Goal: Task Accomplishment & Management: Complete application form

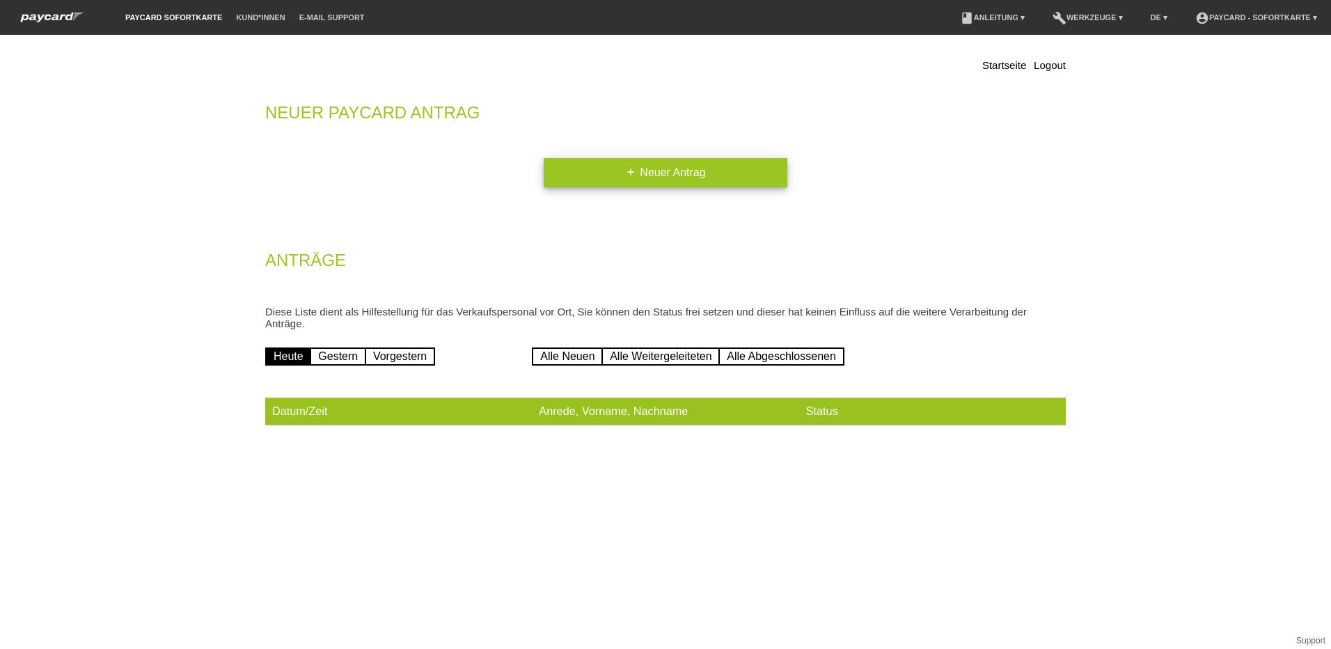
click at [664, 177] on link "add Neuer Antrag" at bounding box center [665, 172] width 244 height 29
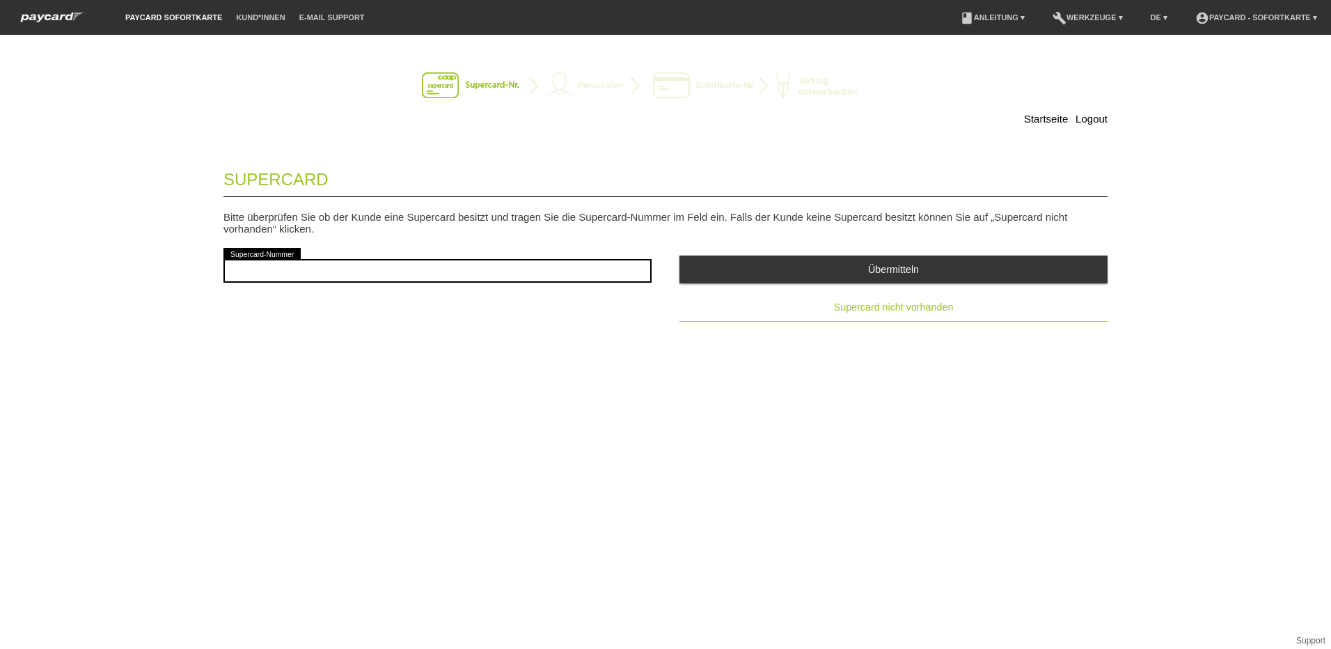
click at [864, 310] on span "Supercard nicht vorhanden" at bounding box center [894, 306] width 120 height 11
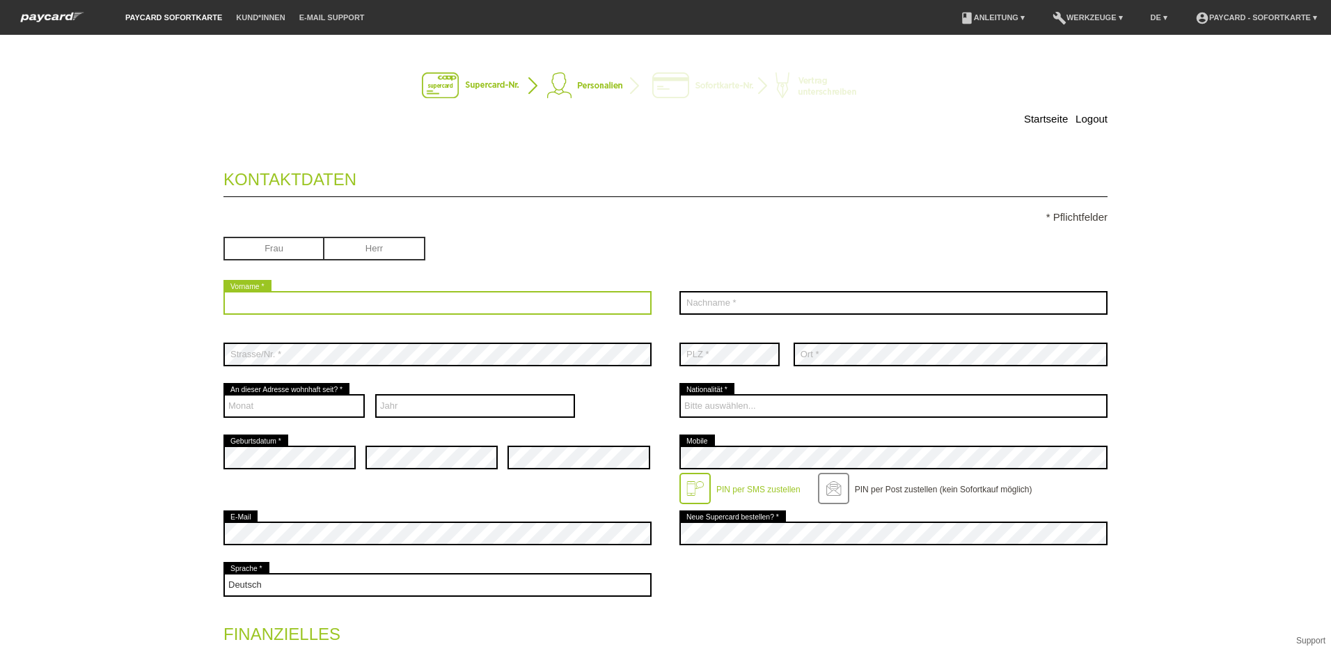
click at [301, 306] on input "text" at bounding box center [437, 303] width 428 height 24
type input "Naveena"
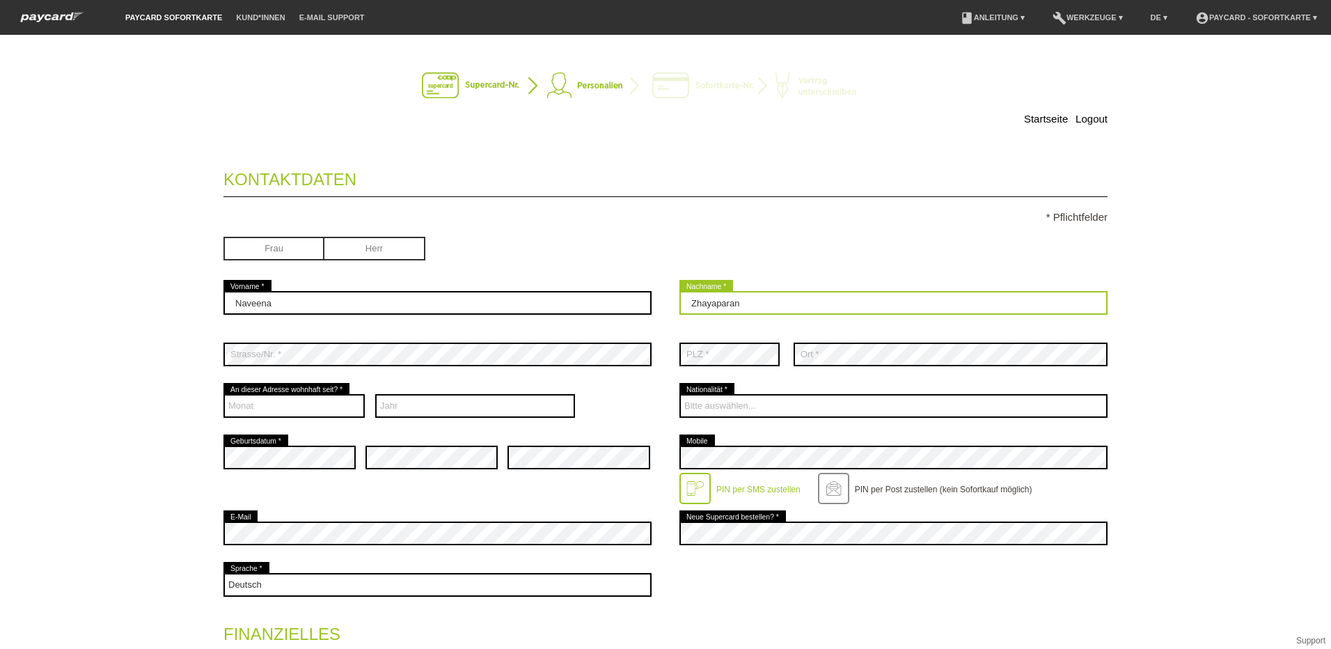
click at [690, 303] on input "Zhayaparan" at bounding box center [893, 303] width 428 height 24
type input "Thayaparan"
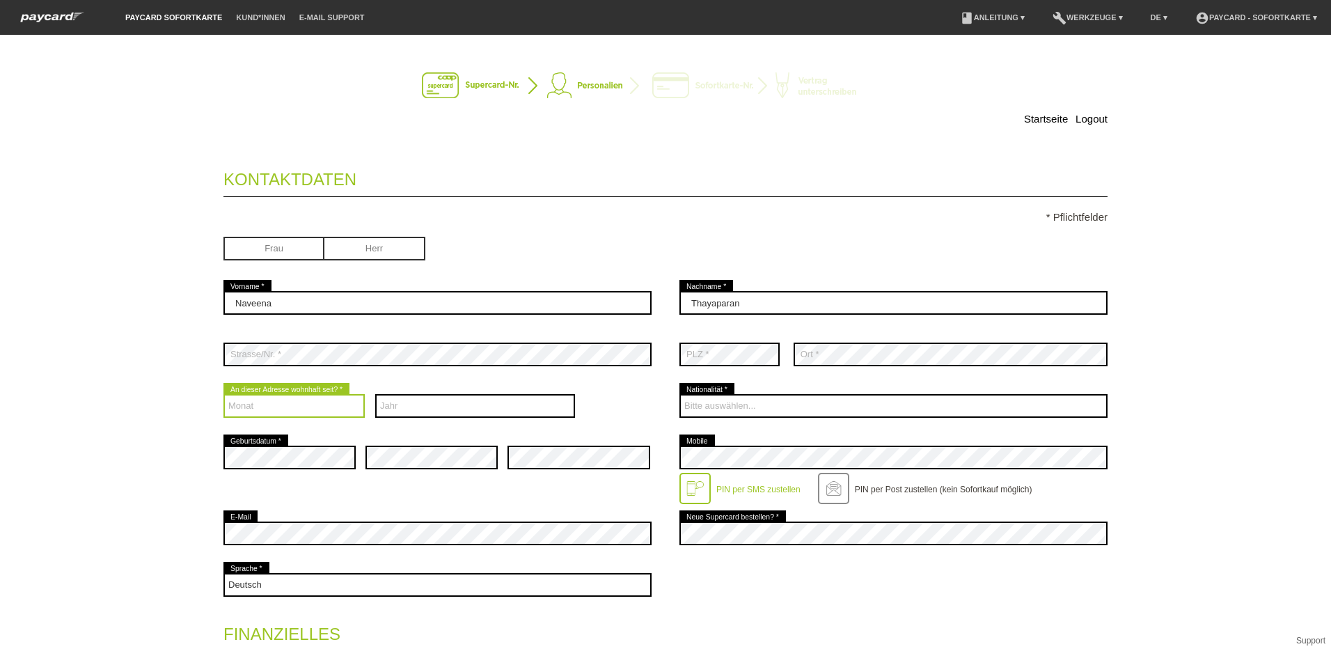
click at [269, 411] on select "Monat 01 02 03 04 05 06 07 08 09 10 11 12" at bounding box center [293, 406] width 141 height 24
select select "04"
click at [223, 394] on select "Monat 01 02 03 04 05 06 07 08 09 10 11 12" at bounding box center [293, 406] width 141 height 24
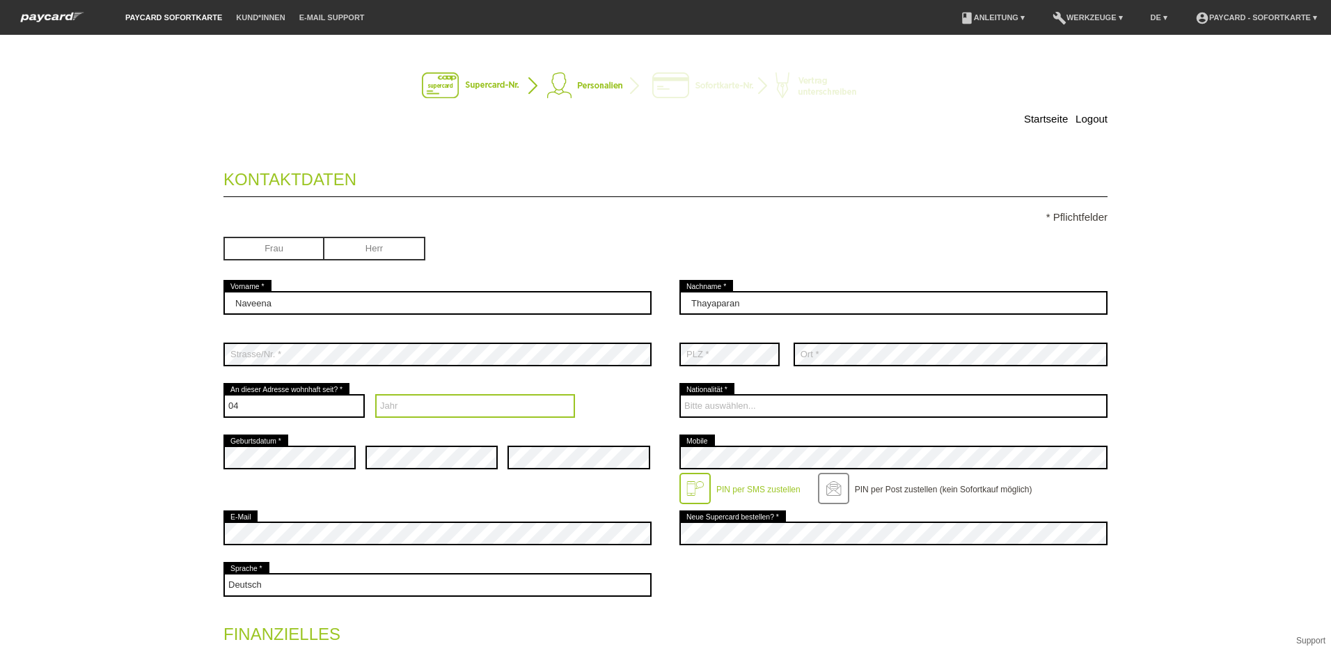
click at [420, 406] on select "Jahr 2025 2024 2023 2022 2021 2020 2019 2018 2017 2016" at bounding box center [475, 406] width 200 height 24
select select "2025"
click at [375, 394] on select "Jahr 2025 2024 2023 2022 2021 2020 2019 2018 2017 2016" at bounding box center [475, 406] width 200 height 24
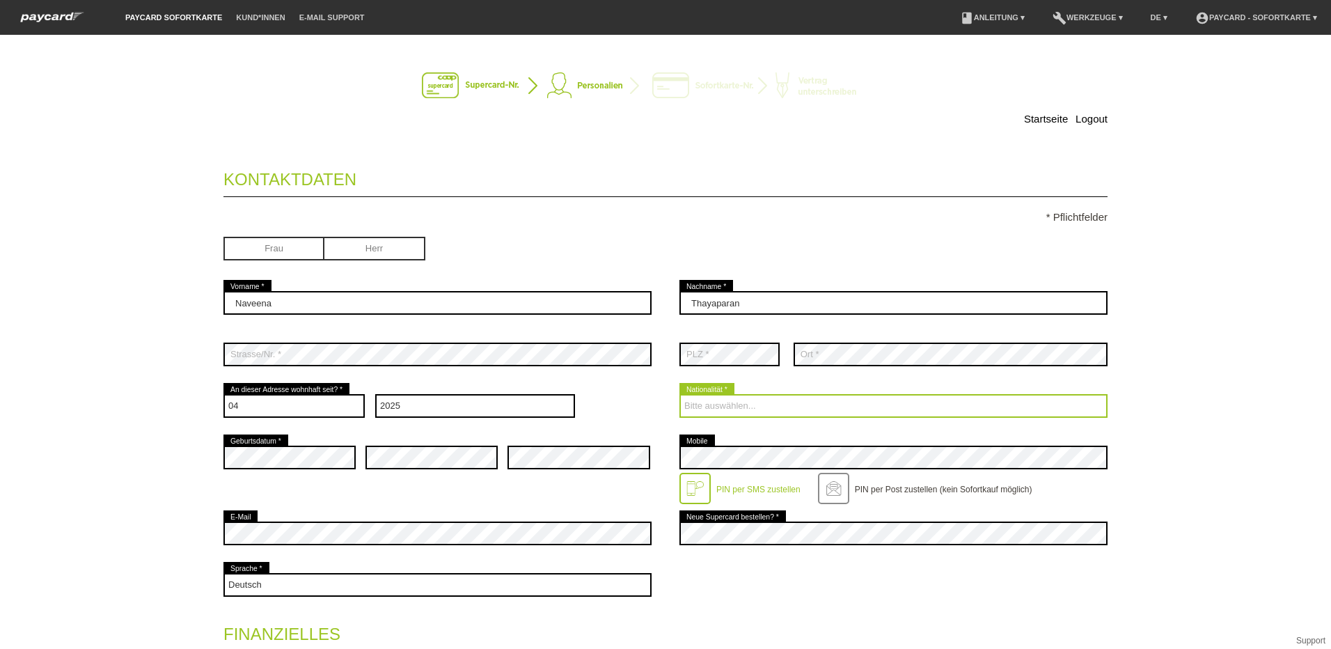
click at [754, 406] on select "Bitte auswählen... Schweiz Deutschland Liechtenstein Österreich ------------ Af…" at bounding box center [893, 406] width 428 height 24
click at [760, 402] on select "Bitte auswählen... Schweiz Deutschland Liechtenstein Österreich ------------ Af…" at bounding box center [893, 406] width 428 height 24
click at [761, 412] on select "Bitte auswählen... Schweiz Deutschland Liechtenstein Österreich ------------ Af…" at bounding box center [893, 406] width 428 height 24
select select "LK"
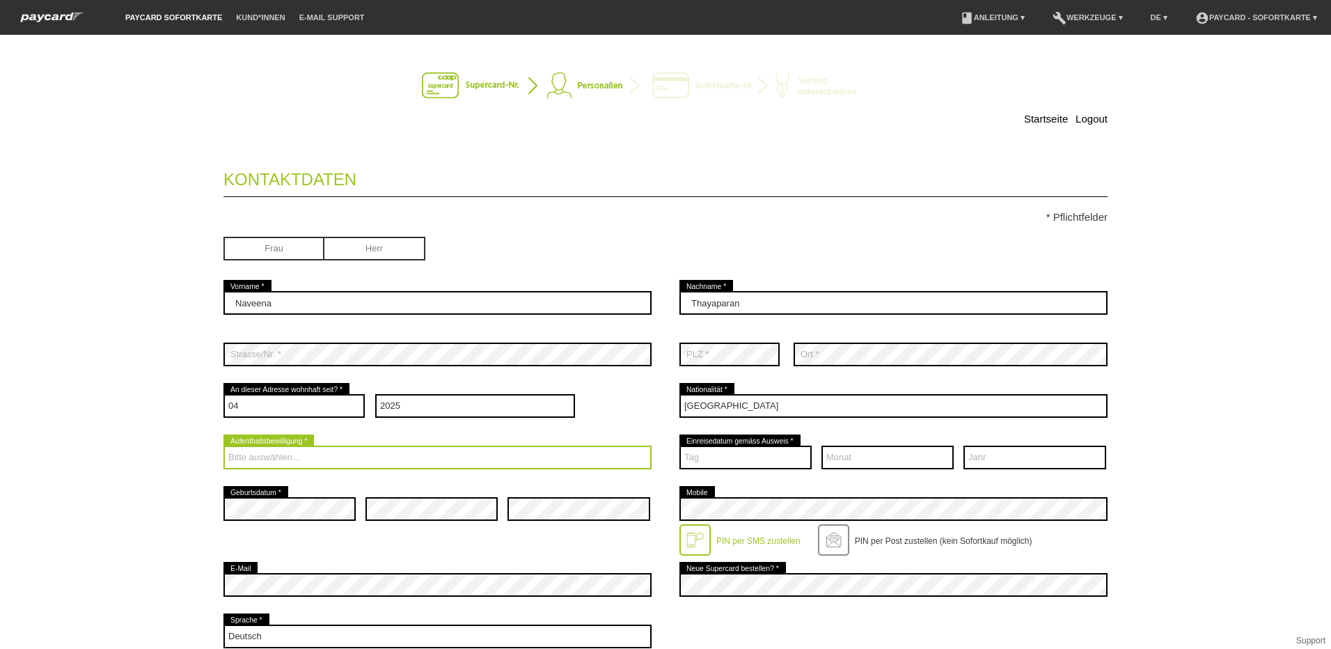
click at [404, 454] on select "Bitte auswählen... C B B - Flüchtlingsstatus Andere" at bounding box center [437, 457] width 428 height 24
select select "C"
click at [223, 445] on select "Bitte auswählen... C B B - Flüchtlingsstatus Andere" at bounding box center [437, 457] width 428 height 24
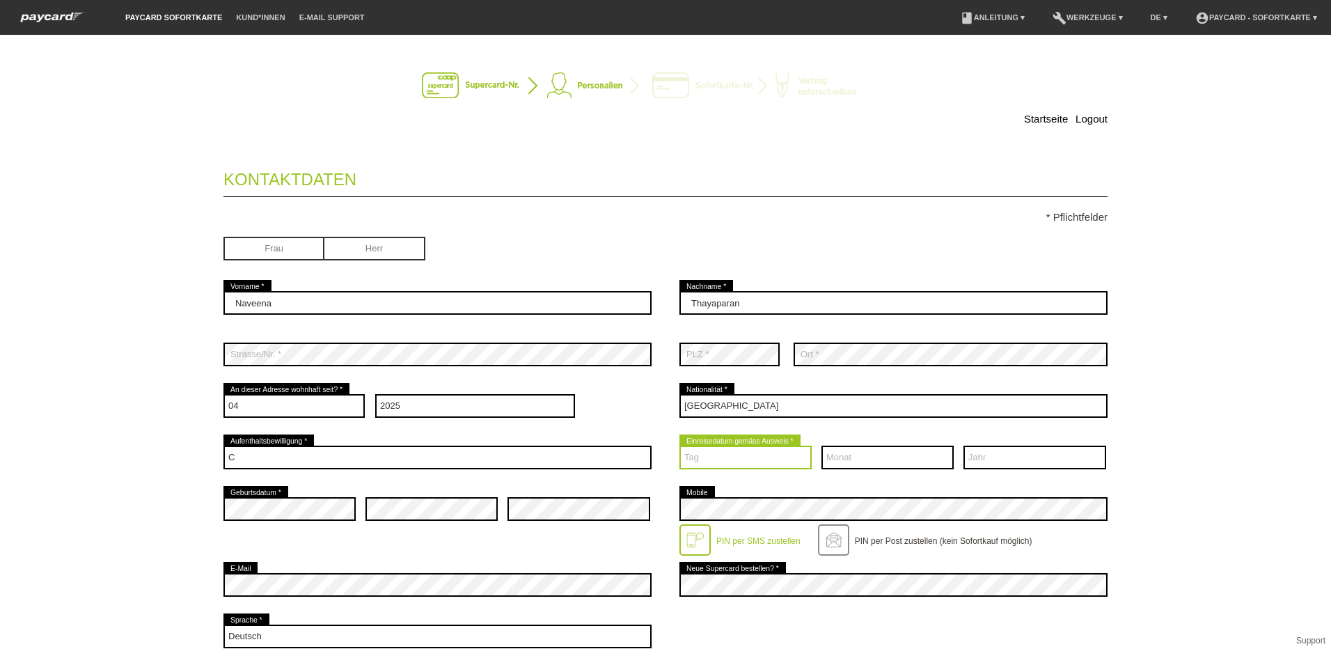
click at [775, 460] on select "Tag 01 02 03 04 05 06 07 08 09 10 11 12 13 14 15 16 17" at bounding box center [745, 457] width 132 height 24
select select "08"
click at [679, 445] on select "Tag 01 02 03 04 05 06 07 08 09 10 11 12 13 14 15 16 17" at bounding box center [745, 457] width 132 height 24
click at [839, 461] on select "Monat 01 02 03 04 05 06 07 08 09 10 11 12" at bounding box center [887, 457] width 132 height 24
click at [821, 445] on select "Monat 01 02 03 04 05 06 07 08 09 10 11 12" at bounding box center [887, 457] width 132 height 24
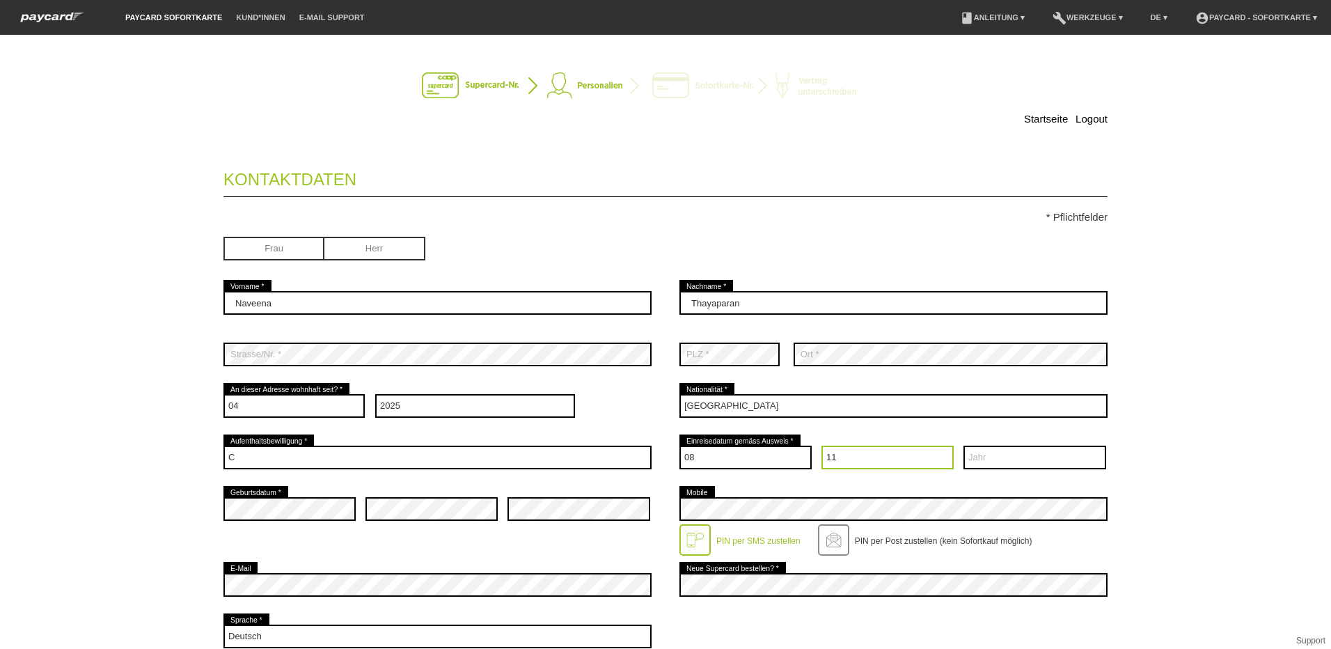
click at [855, 463] on select "Monat 01 02 03 04 05 06 07 08 09 10 11 12" at bounding box center [887, 457] width 132 height 24
select select "12"
click at [821, 445] on select "Monat 01 02 03 04 05 06 07 08 09 10 11 12" at bounding box center [887, 457] width 132 height 24
click at [1032, 464] on select "Jahr 2025 2024 2023 2022 2021 2020 2019 2018 2017 2016" at bounding box center [1034, 457] width 143 height 24
select select "2009"
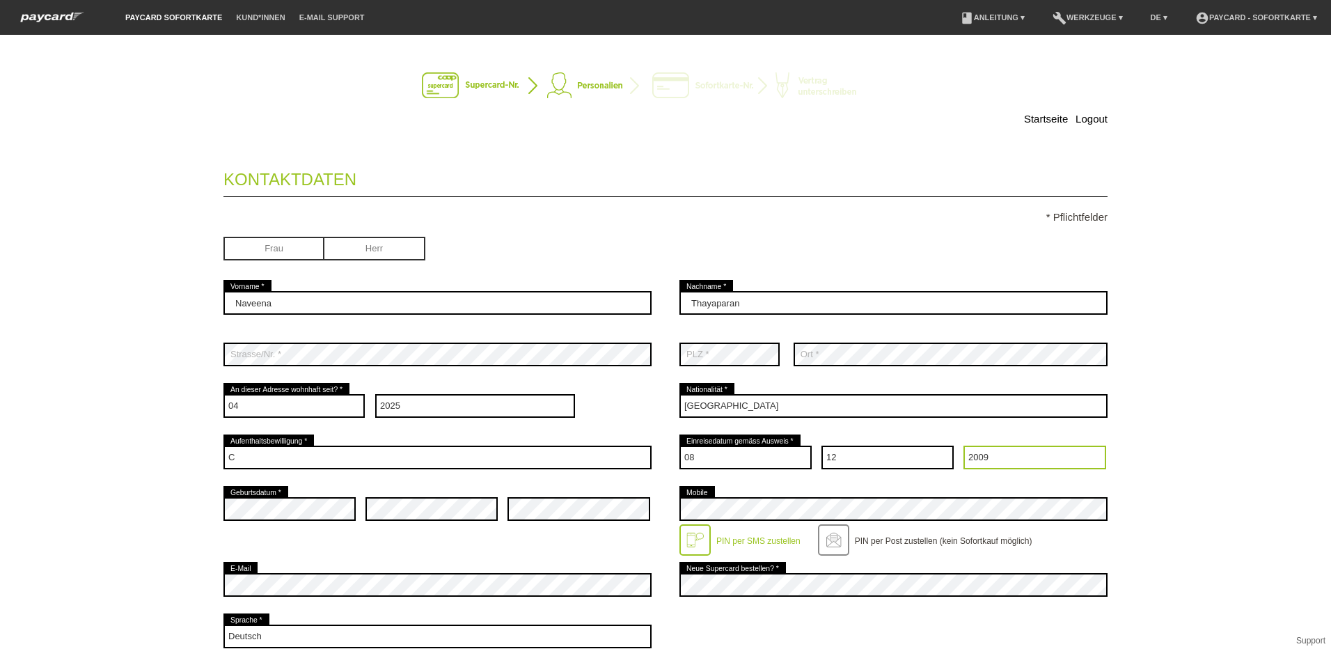
click at [963, 445] on select "Jahr 2025 2024 2023 2022 2021 2020 2019 2018 2017 2016" at bounding box center [1034, 457] width 143 height 24
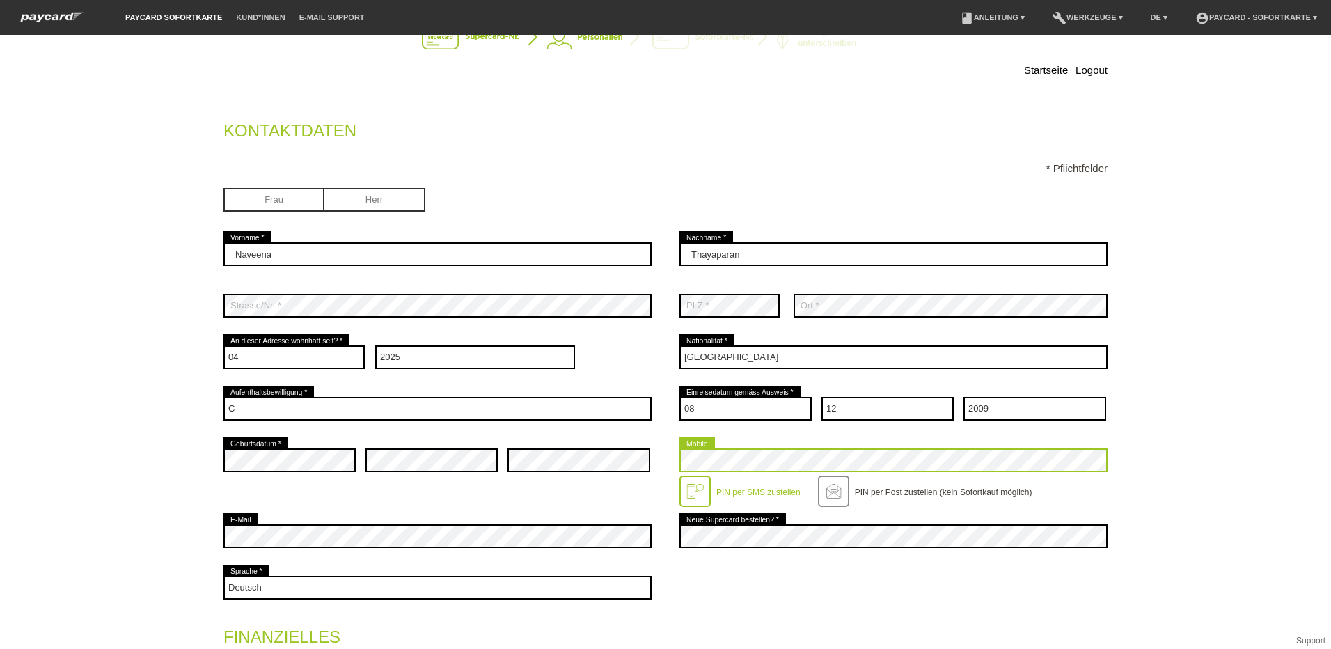
scroll to position [70, 0]
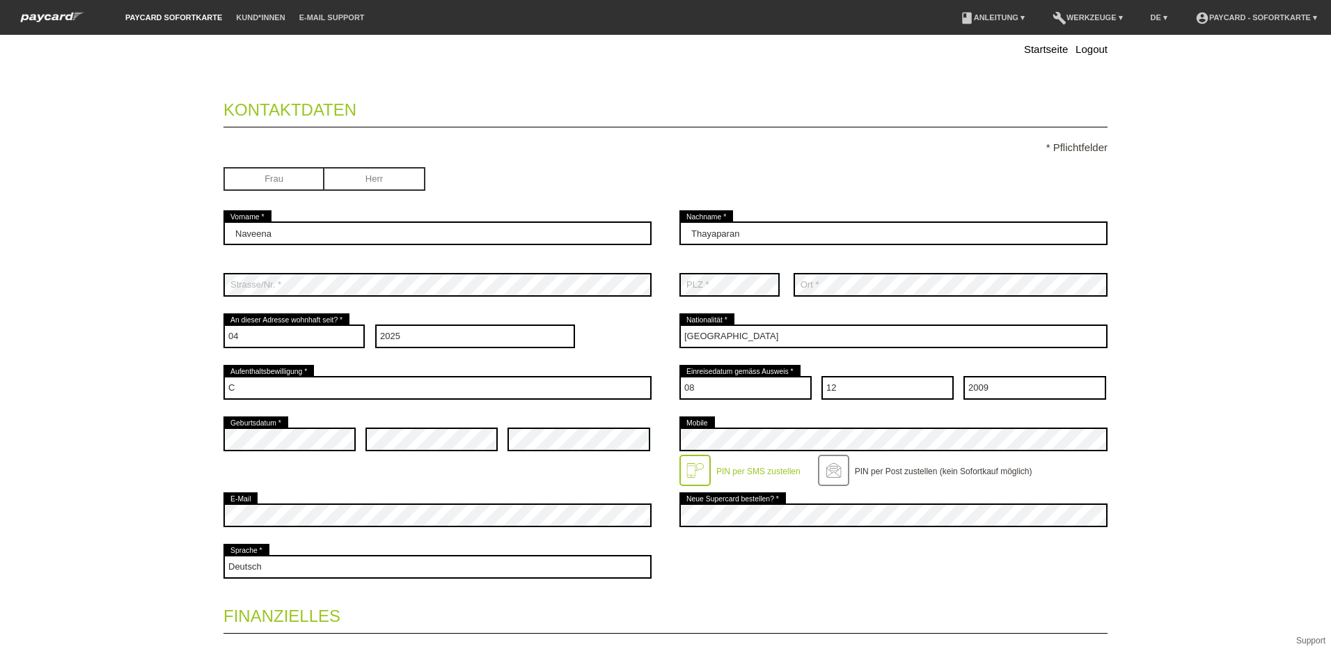
click at [741, 470] on label "PIN per SMS zustellen" at bounding box center [758, 471] width 84 height 10
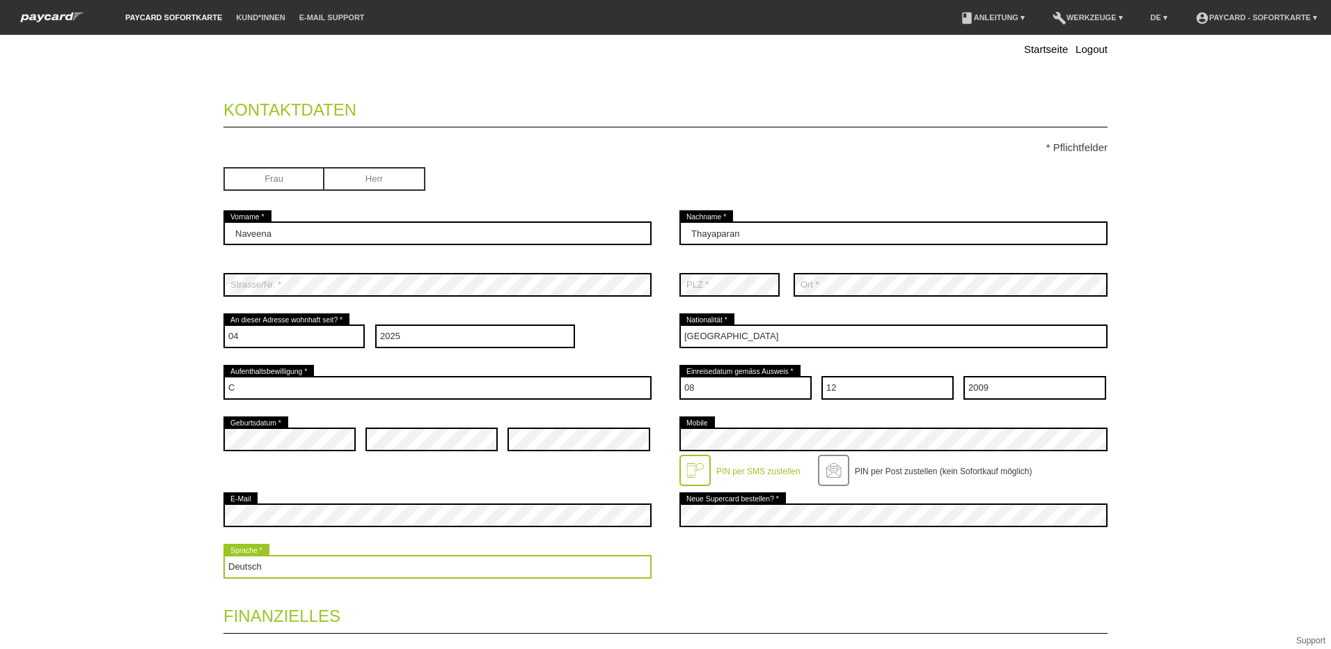
click at [600, 568] on select "Deutsch Français Italiano English" at bounding box center [437, 567] width 428 height 24
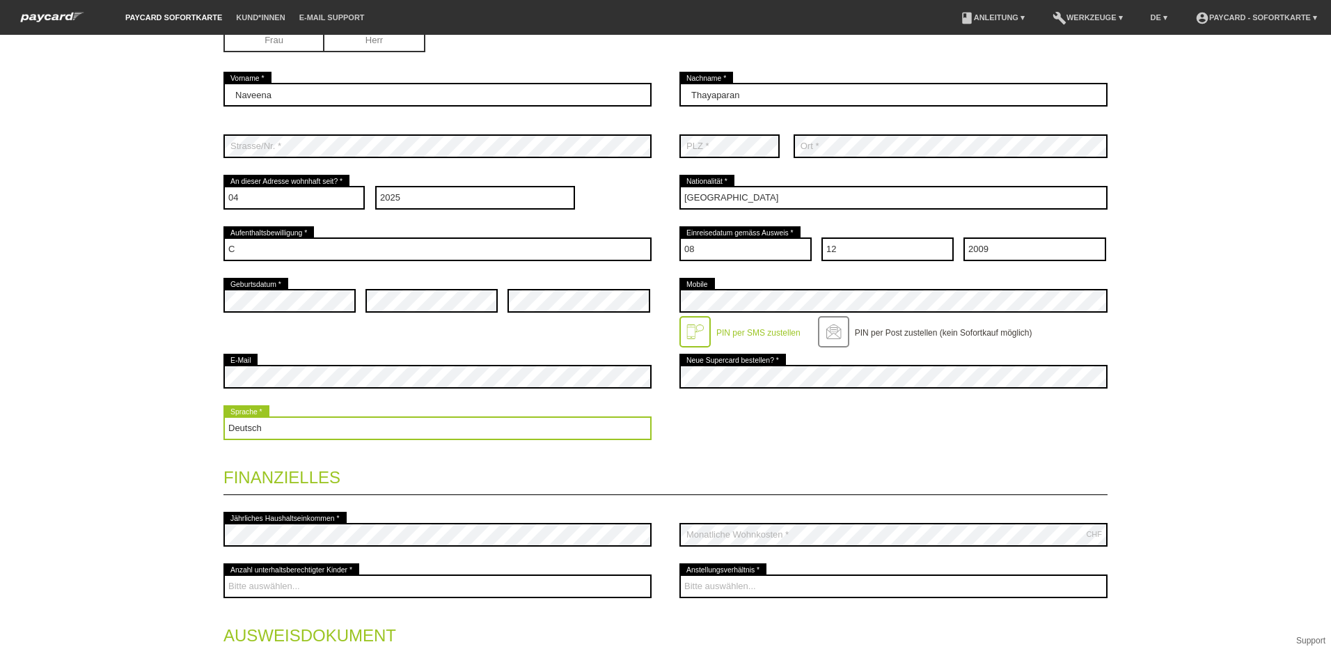
scroll to position [209, 0]
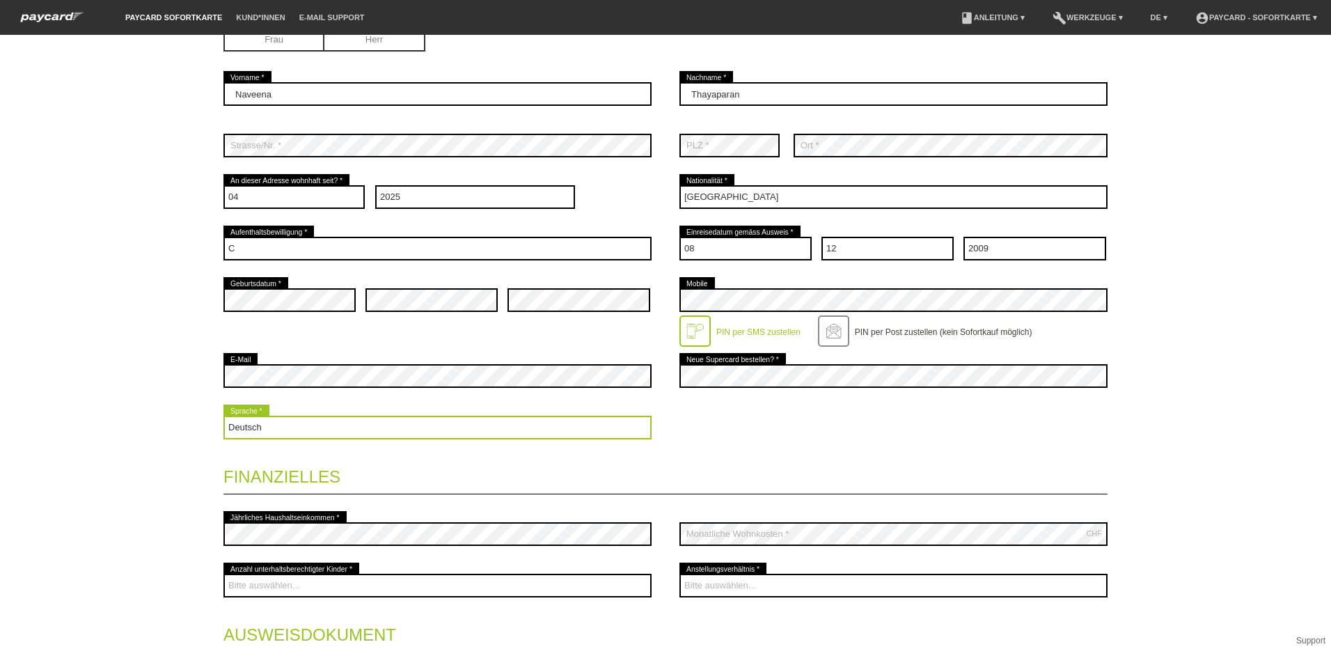
click at [607, 421] on select "Deutsch Français Italiano English" at bounding box center [437, 427] width 428 height 24
click at [223, 415] on select "Deutsch Français Italiano English" at bounding box center [437, 427] width 428 height 24
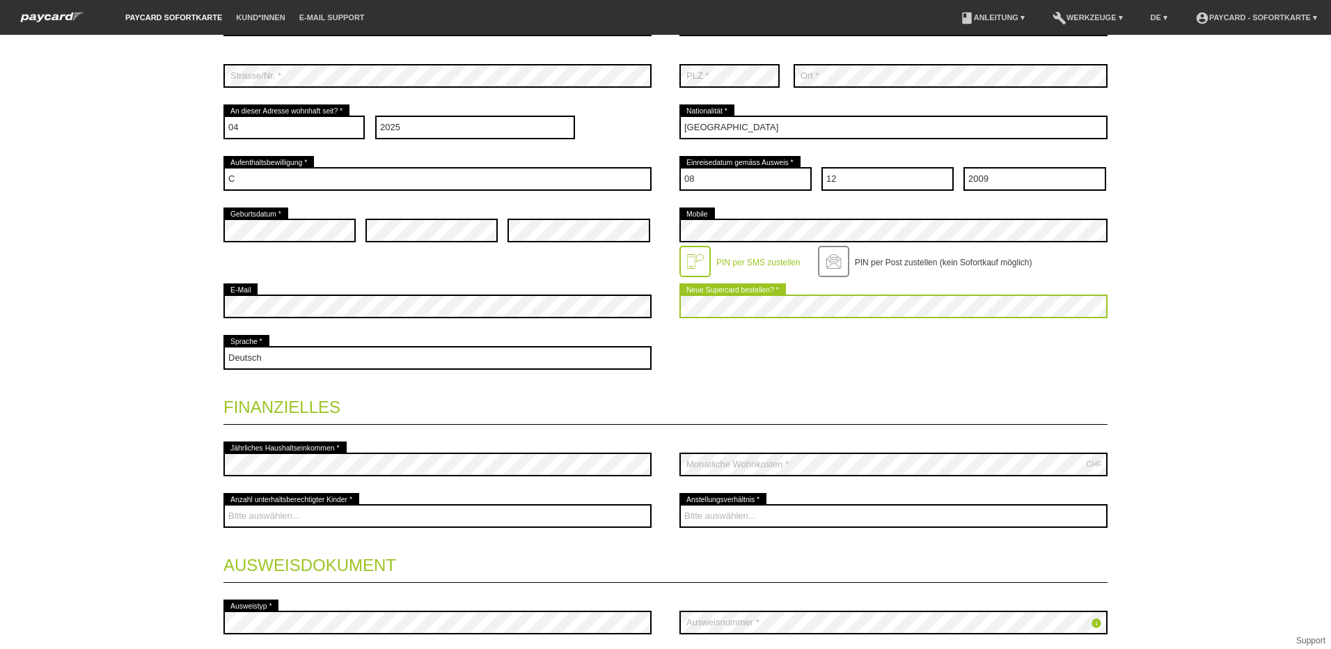
scroll to position [348, 0]
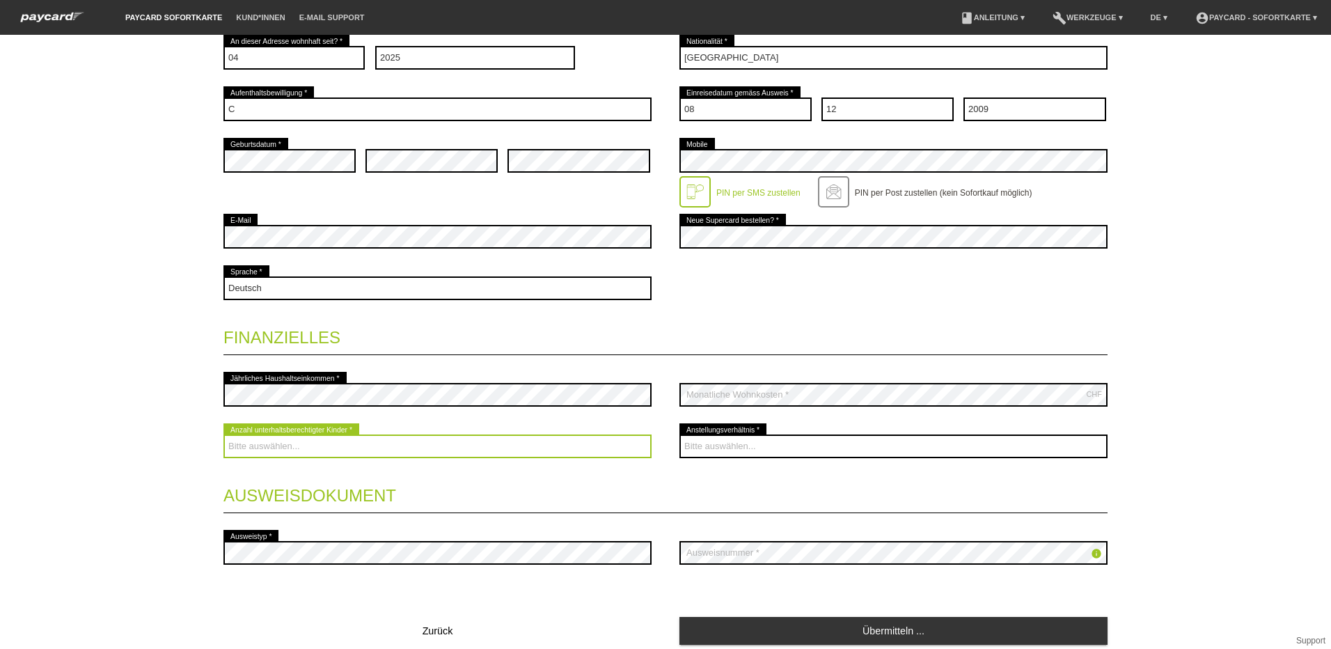
click at [564, 449] on select "Bitte auswählen... 0 1 2 3 4 5 6 7 8 9" at bounding box center [437, 446] width 428 height 24
select select "0"
click at [223, 434] on select "Bitte auswählen... 0 1 2 3 4 5 6 7 8 9" at bounding box center [437, 446] width 428 height 24
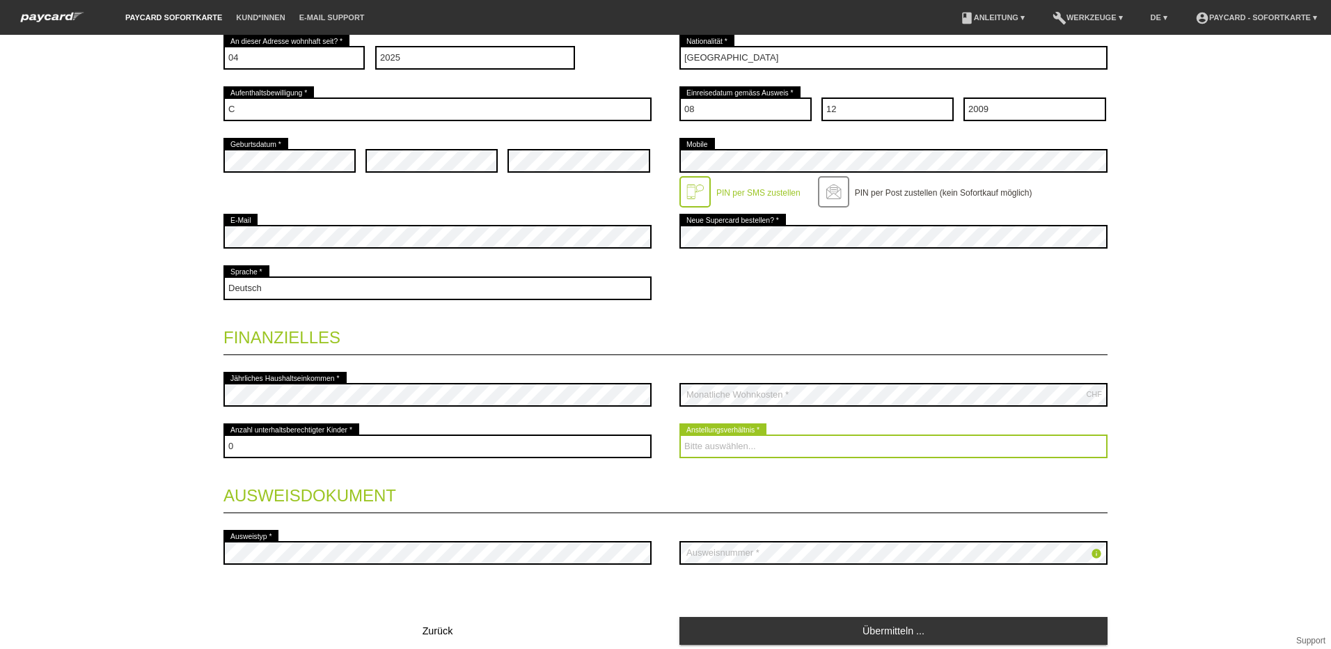
click at [852, 447] on select "Bitte auswählen... Unbefristet Befristet Lehrling/Student Pensioniert Nicht arb…" at bounding box center [893, 446] width 428 height 24
select select "UNLIMITED"
click at [679, 434] on select "Bitte auswählen... Unbefristet Befristet Lehrling/Student Pensioniert Nicht arb…" at bounding box center [893, 446] width 428 height 24
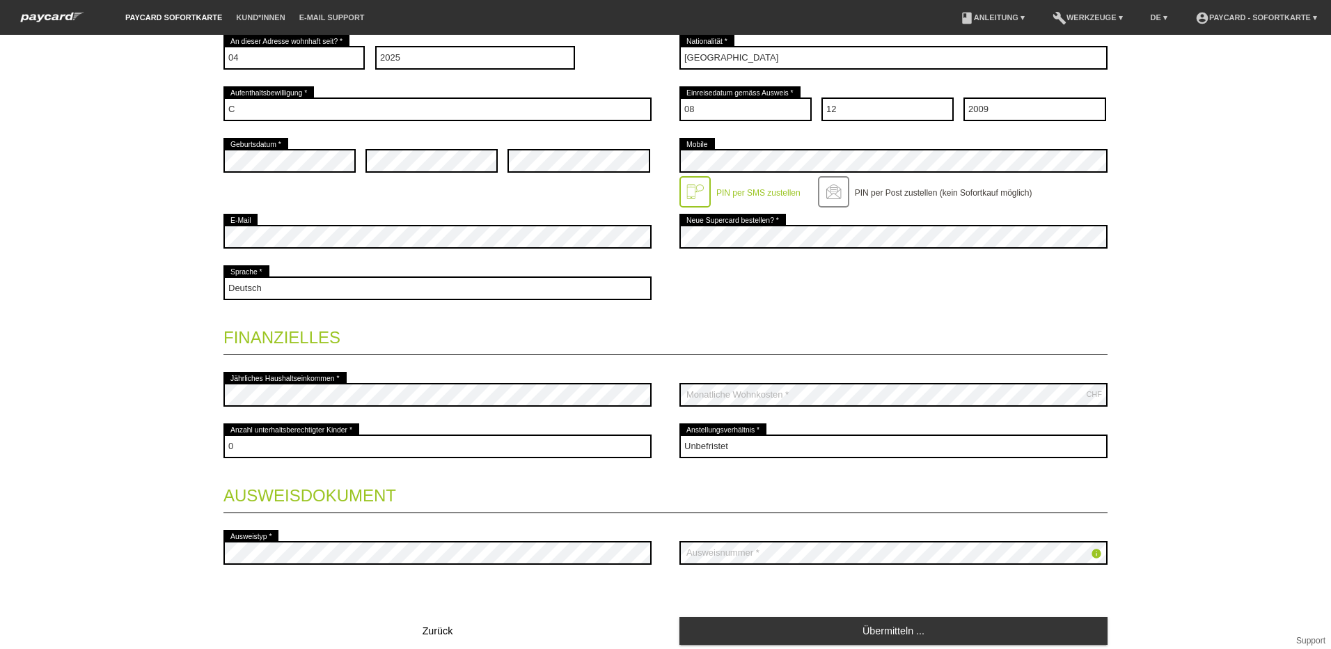
click at [1094, 552] on icon "info" at bounding box center [1095, 553] width 11 height 11
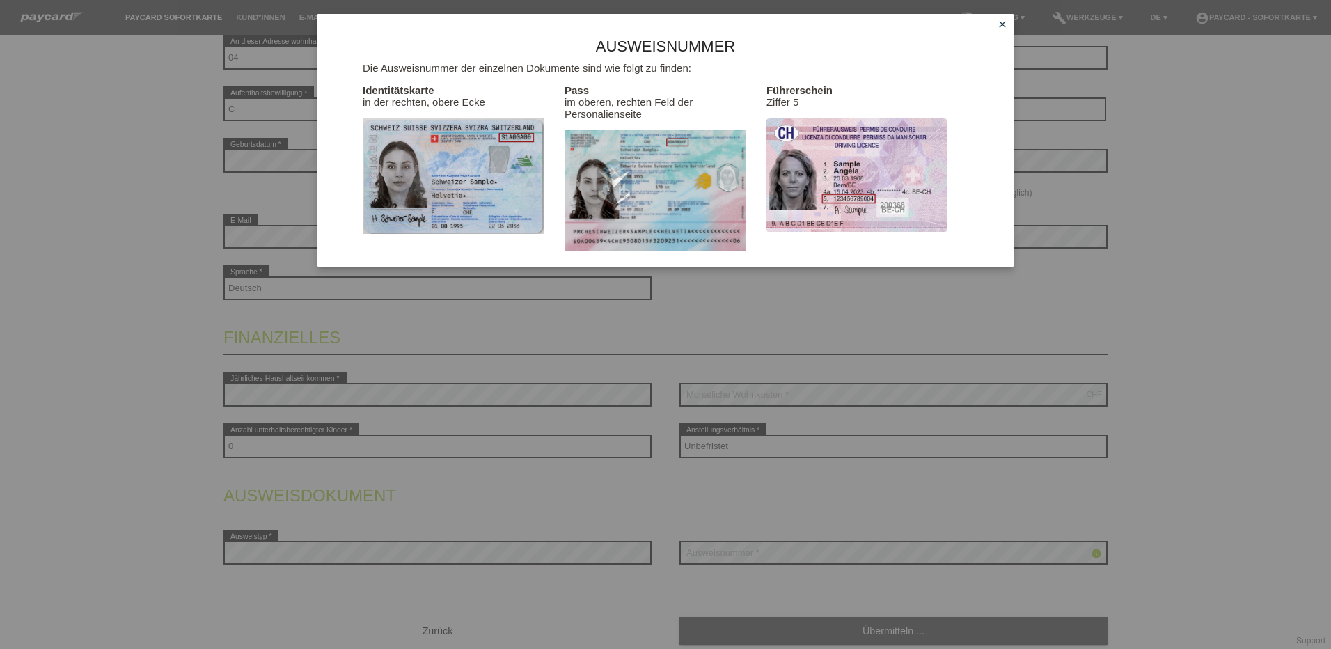
click at [869, 552] on div "Ausweisnummer Die Ausweisnummer der einzelnen Dokumente sind wie folgt zu finde…" at bounding box center [665, 324] width 1331 height 649
click at [1003, 22] on icon "close" at bounding box center [1002, 24] width 11 height 11
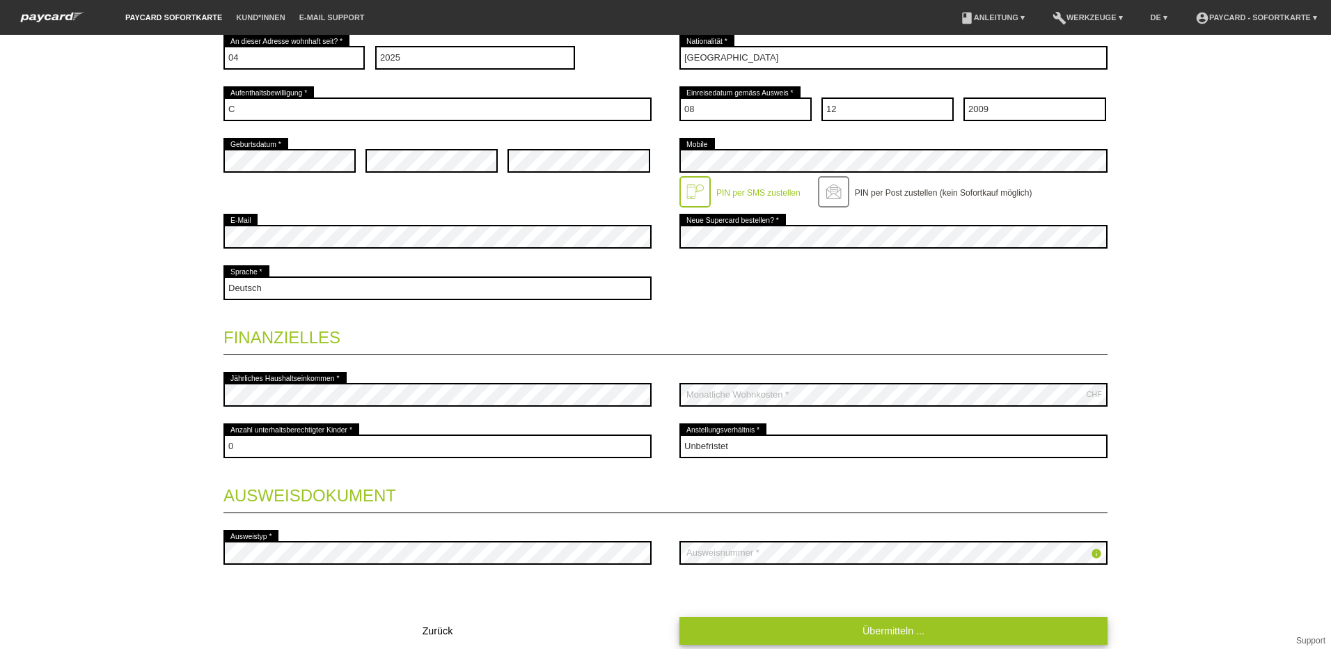
click at [878, 633] on link "Übermitteln ..." at bounding box center [893, 630] width 428 height 27
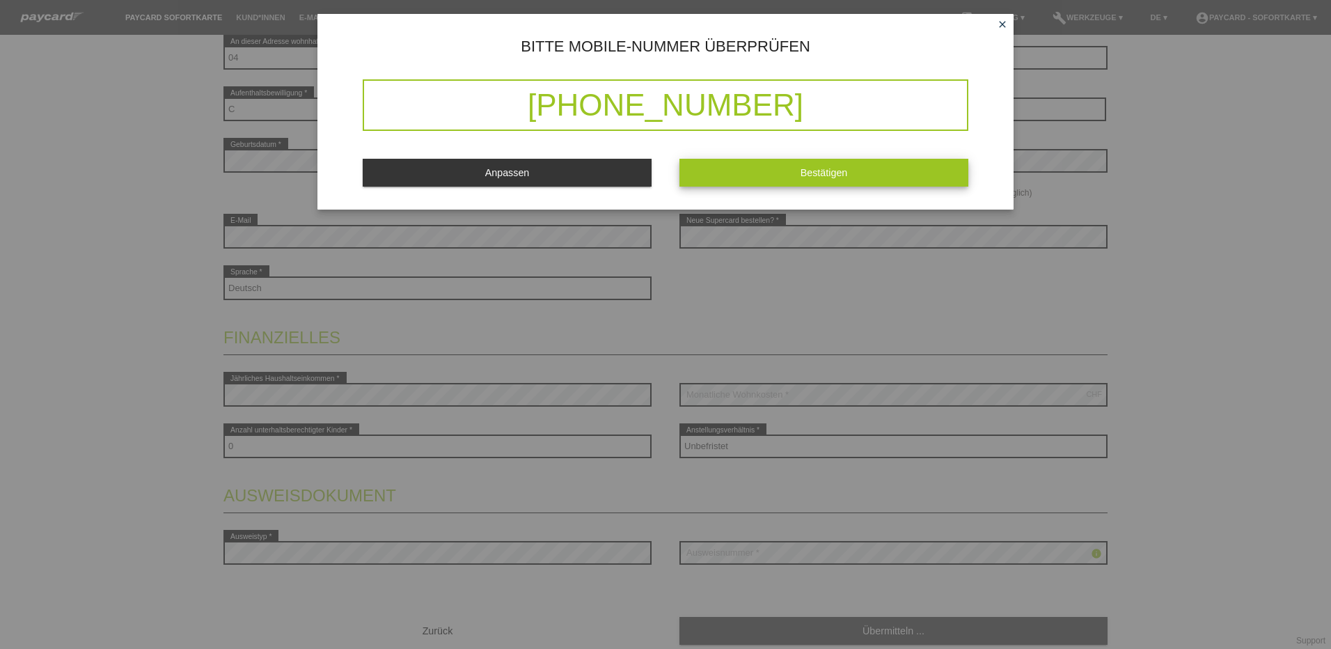
click at [741, 177] on button "Bestätigen" at bounding box center [823, 172] width 289 height 27
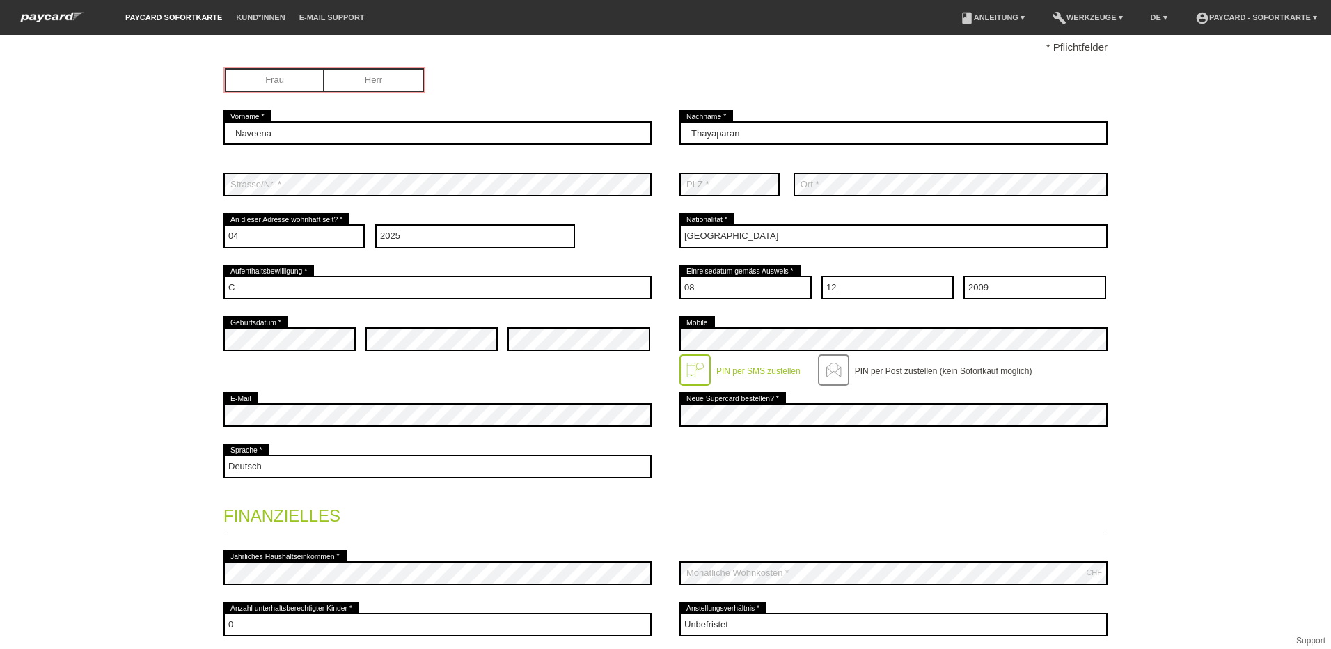
scroll to position [0, 0]
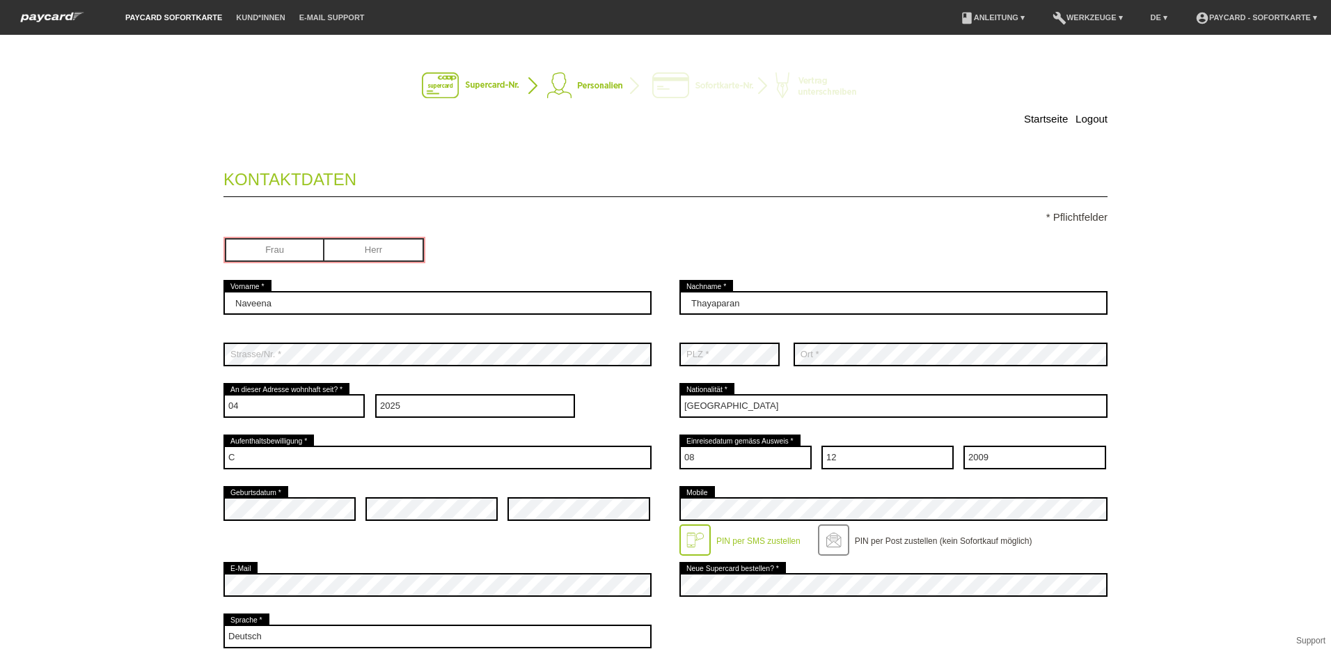
click at [296, 248] on input "radio" at bounding box center [275, 248] width 100 height 21
radio input "true"
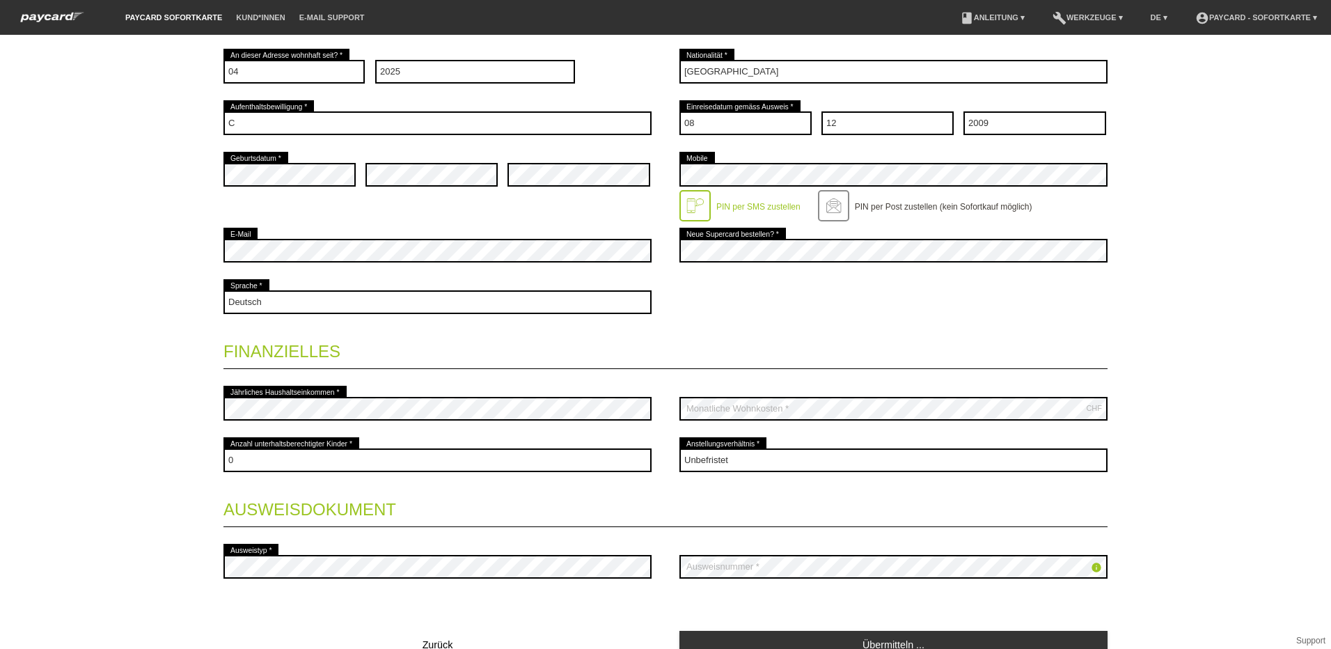
scroll to position [401, 0]
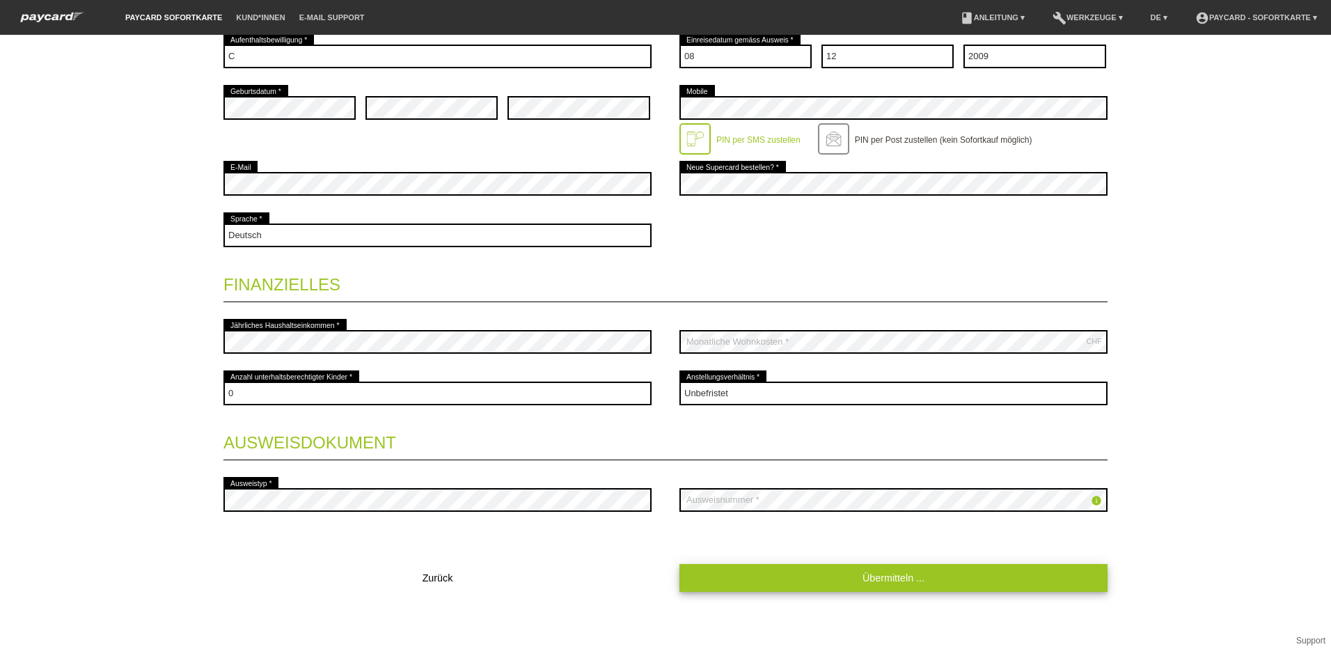
click at [920, 583] on link "Übermitteln ..." at bounding box center [893, 577] width 428 height 27
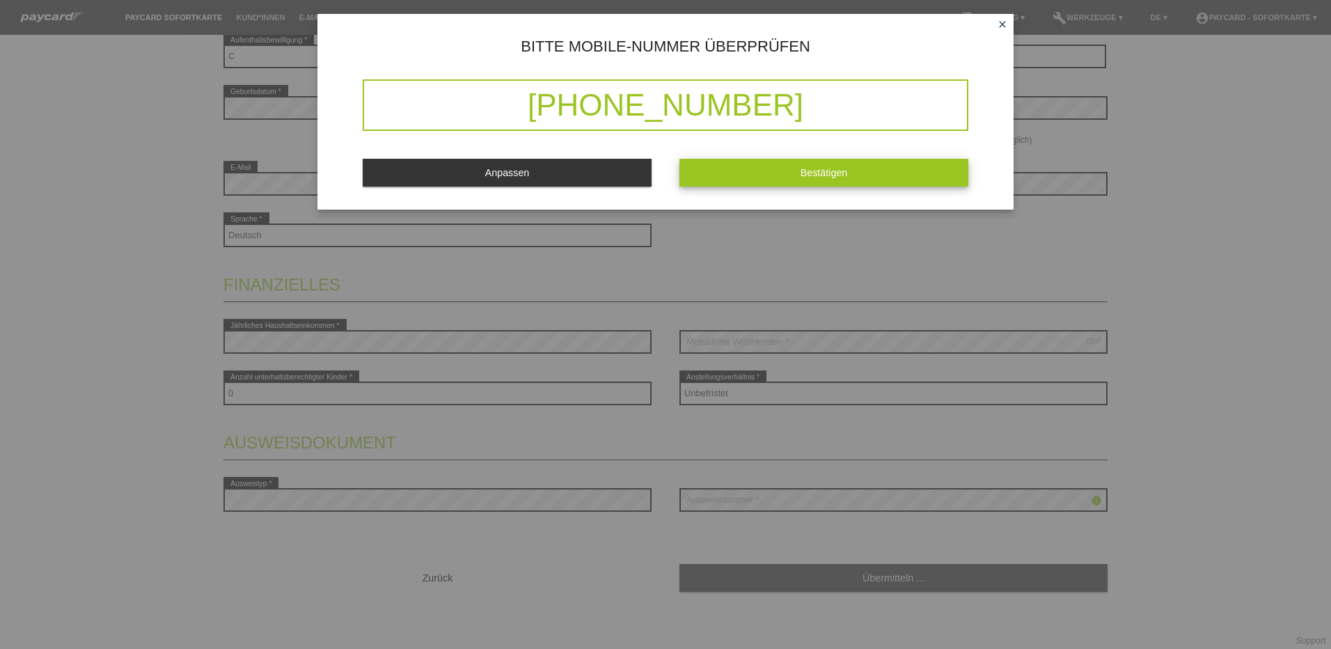
click at [847, 166] on button "Bestätigen" at bounding box center [823, 172] width 289 height 27
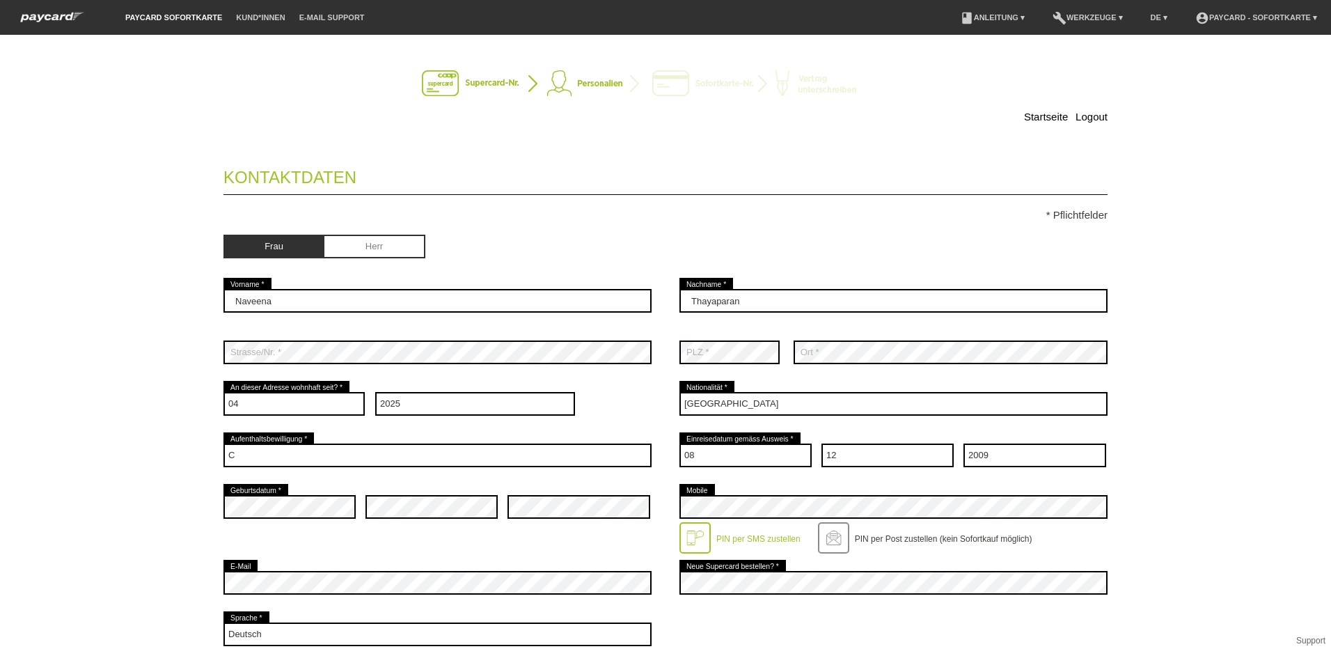
scroll to position [0, 0]
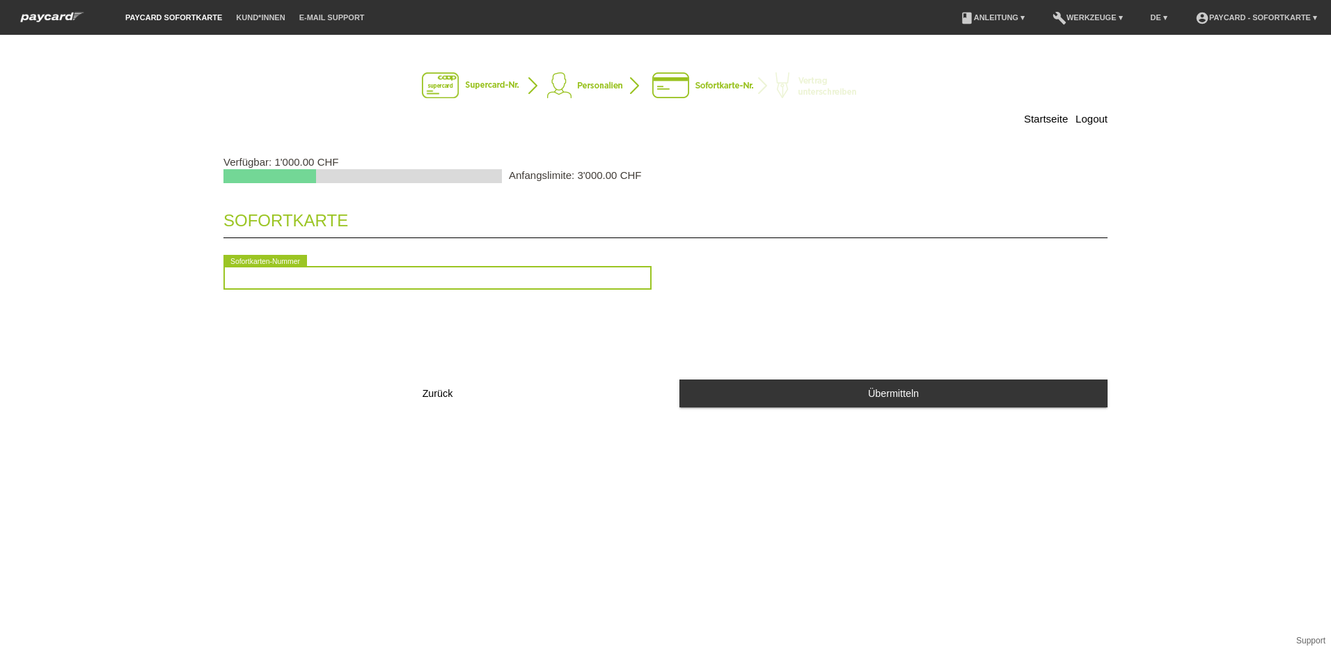
click at [363, 287] on input "text" at bounding box center [437, 278] width 428 height 24
type input "2090350403529"
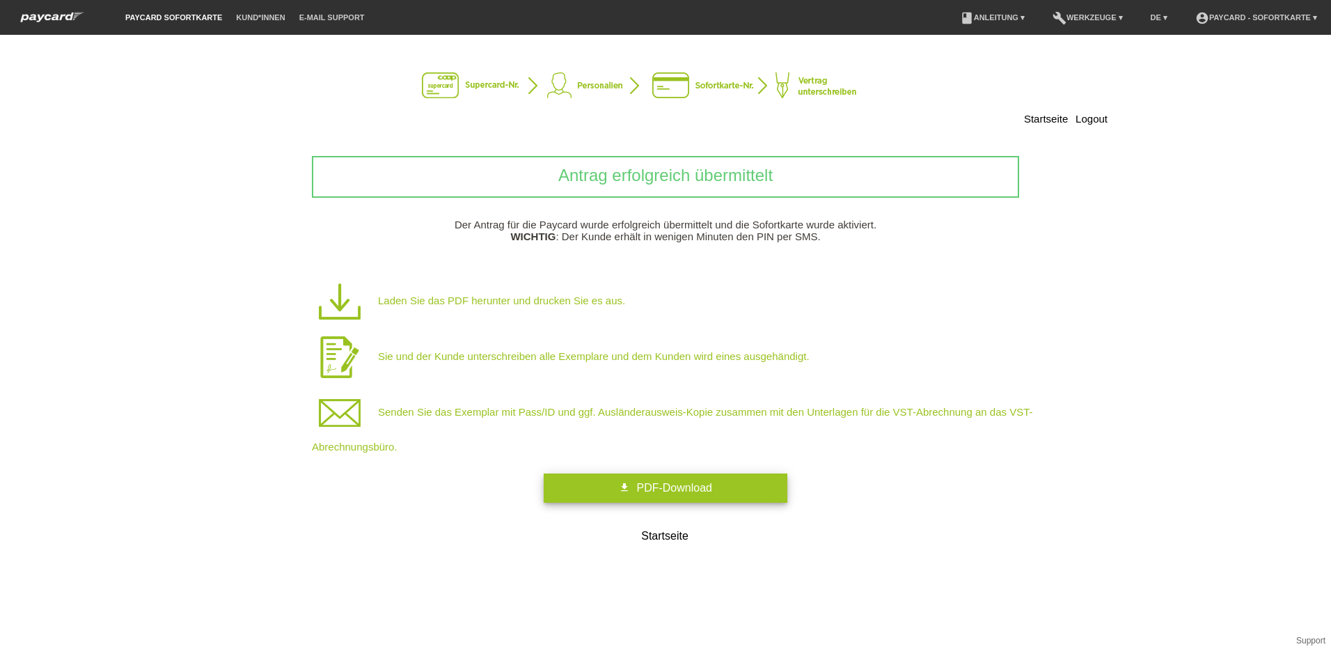
click at [648, 484] on span "PDF-Download" at bounding box center [673, 488] width 75 height 12
click at [665, 492] on span "PDF-Download" at bounding box center [673, 488] width 75 height 12
click at [905, 566] on div "Startseite Logout Antrag erfolgreich übermittelt Der Antrag für die Paycard wur…" at bounding box center [665, 342] width 1331 height 614
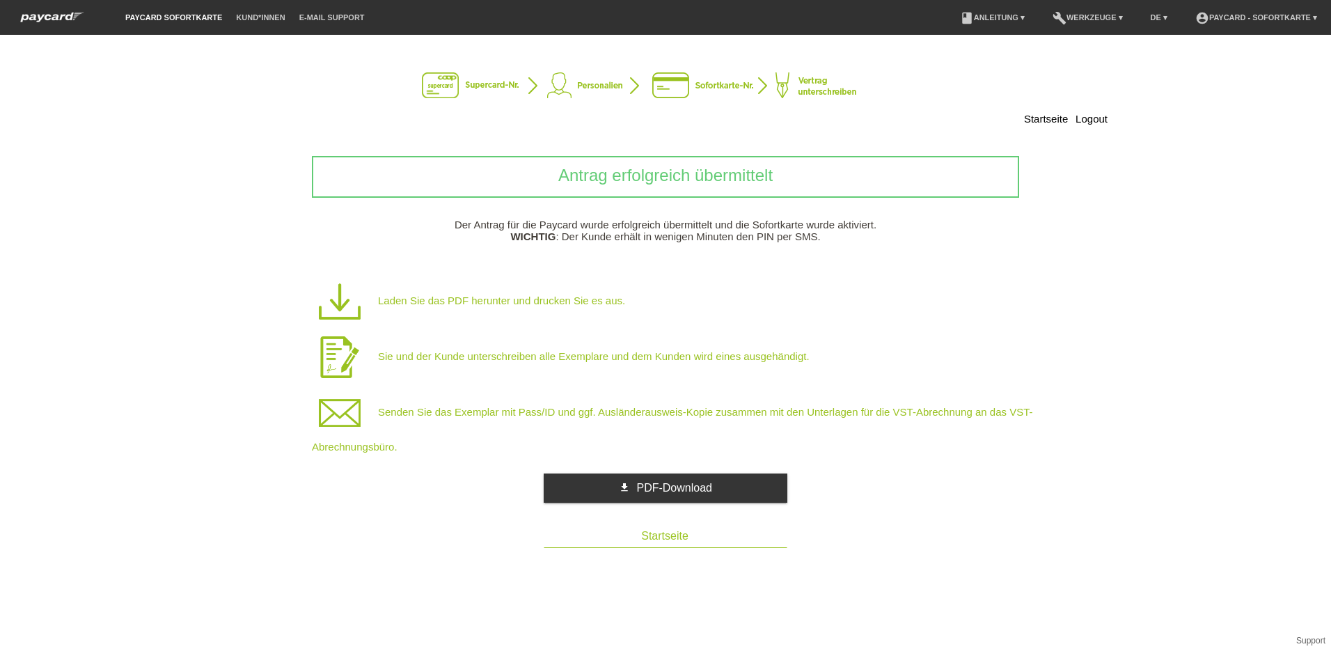
click at [666, 534] on link "Startseite" at bounding box center [665, 536] width 244 height 22
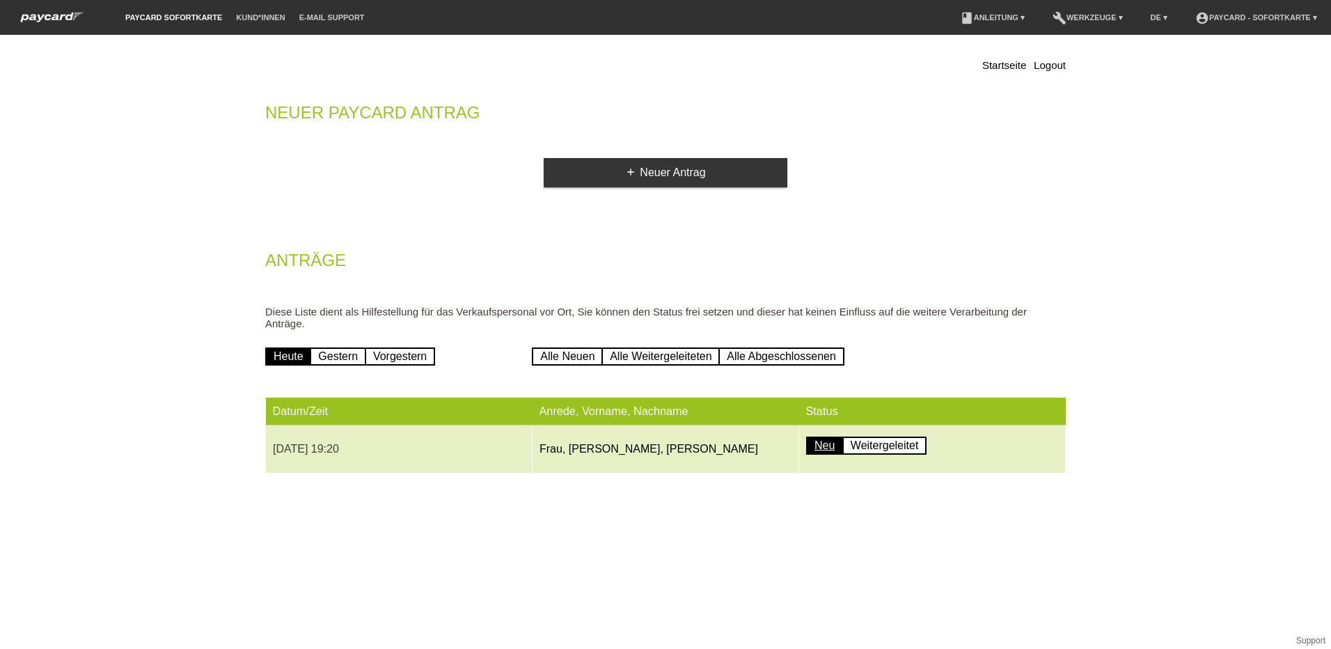
click at [817, 450] on link "Neu" at bounding box center [824, 445] width 37 height 18
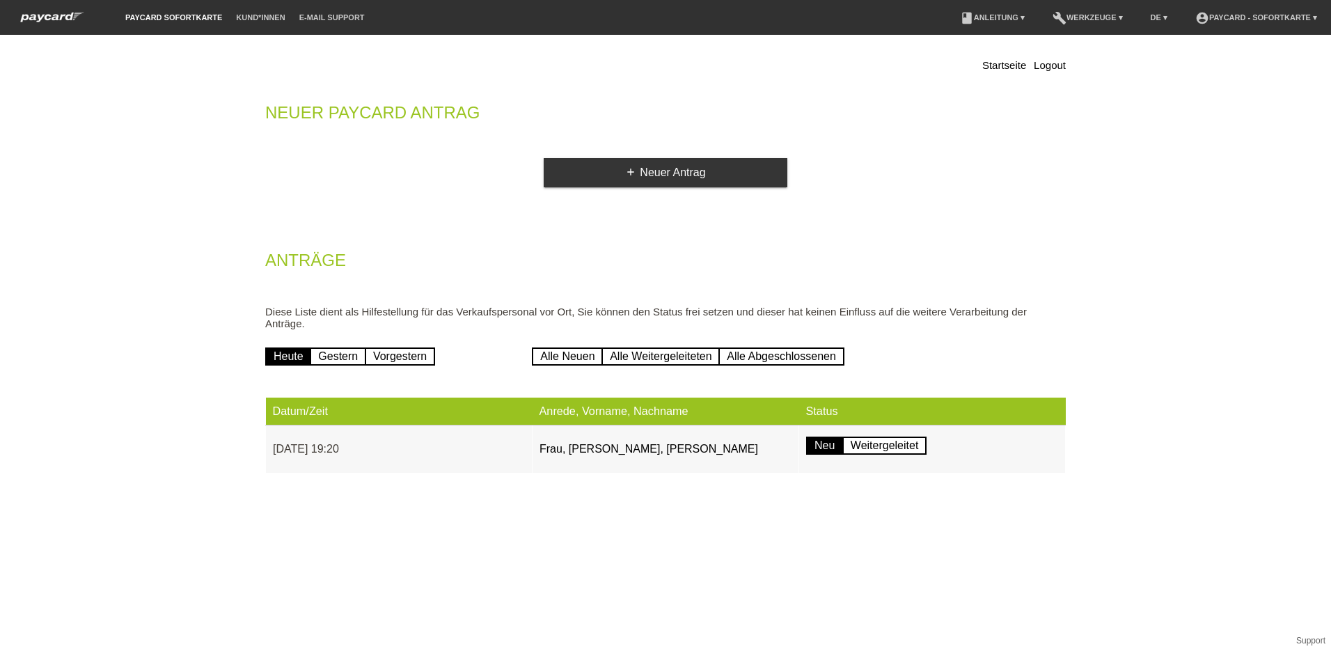
click at [1277, 10] on li "account_circle paycard - Sofortkarte ▾" at bounding box center [1256, 17] width 136 height 35
click at [1273, 20] on link "account_circle paycard - Sofortkarte ▾" at bounding box center [1256, 17] width 136 height 8
click at [1232, 49] on b "paycard - Sofortkarte" at bounding box center [1238, 54] width 91 height 10
click at [1205, 42] on icon "account_circle" at bounding box center [1203, 38] width 21 height 21
click at [29, 15] on img at bounding box center [52, 17] width 77 height 15
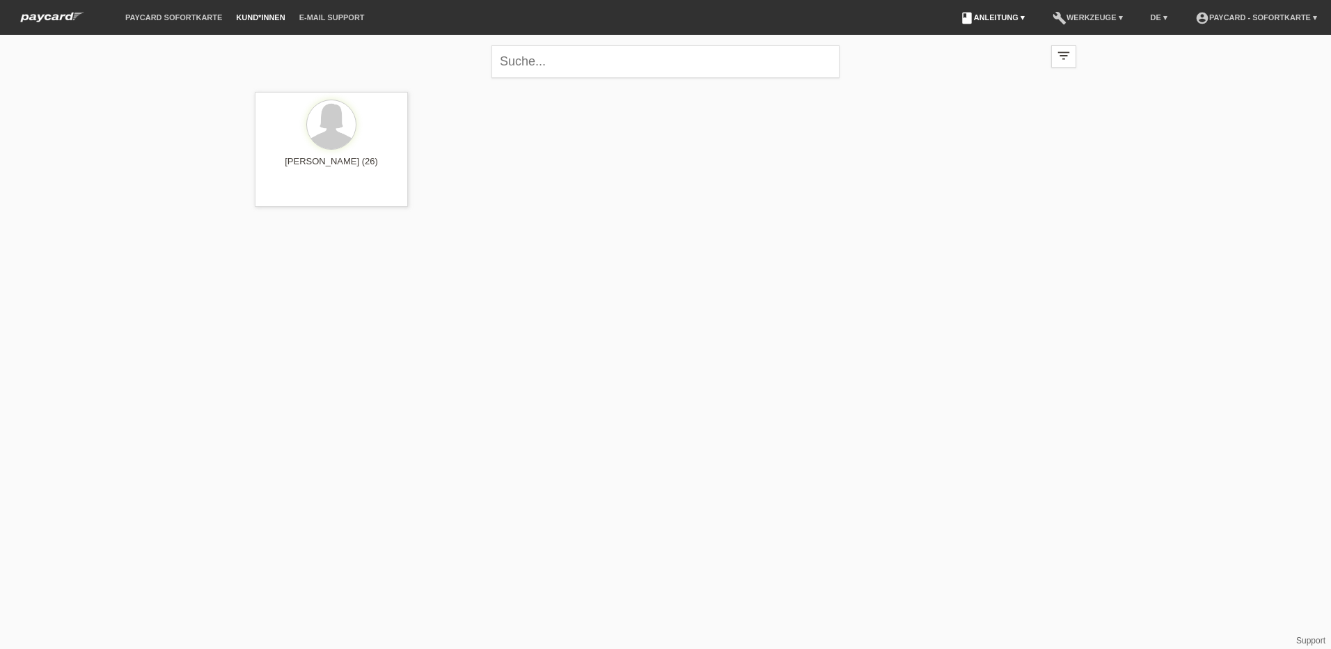
click at [982, 15] on link "book Anleitung ▾" at bounding box center [992, 17] width 79 height 8
click at [971, 33] on link "Anleitung mit KKG" at bounding box center [969, 32] width 74 height 10
click at [345, 137] on div at bounding box center [331, 125] width 49 height 49
click at [324, 148] on div at bounding box center [331, 125] width 49 height 49
click at [331, 163] on div "Naveena Thayaparan (26)" at bounding box center [331, 168] width 131 height 22
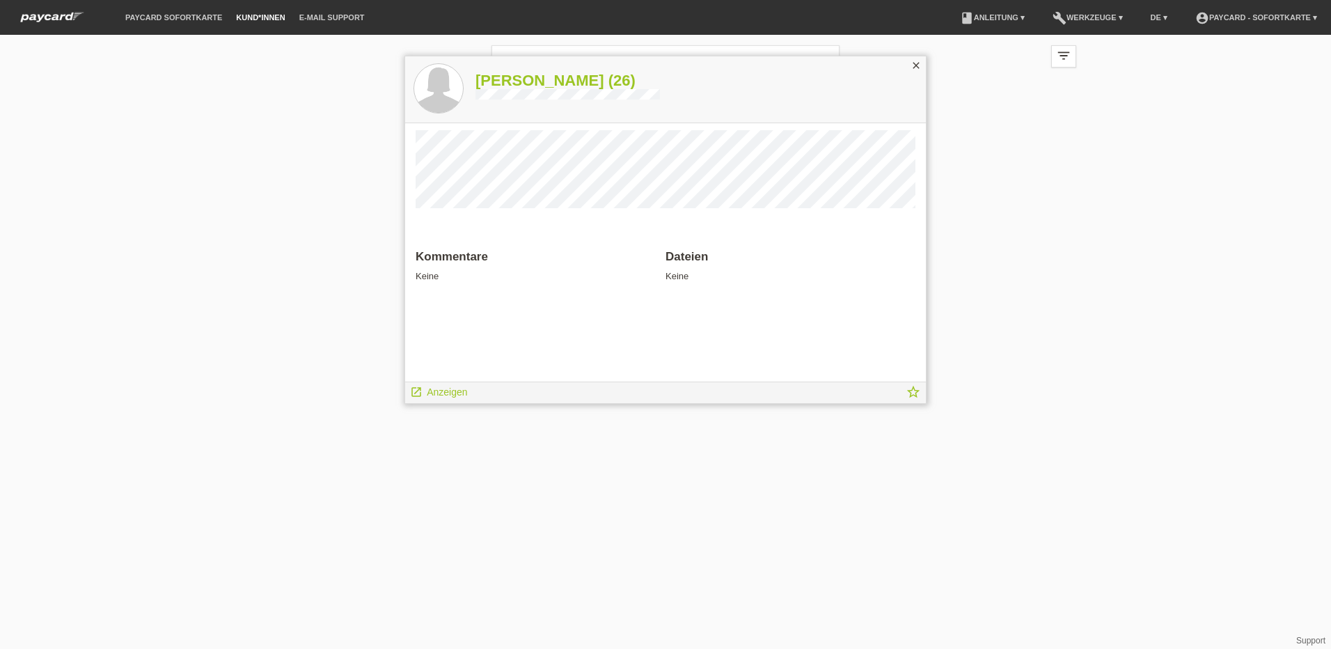
click at [916, 66] on icon "close" at bounding box center [915, 65] width 11 height 11
